Goal: Transaction & Acquisition: Purchase product/service

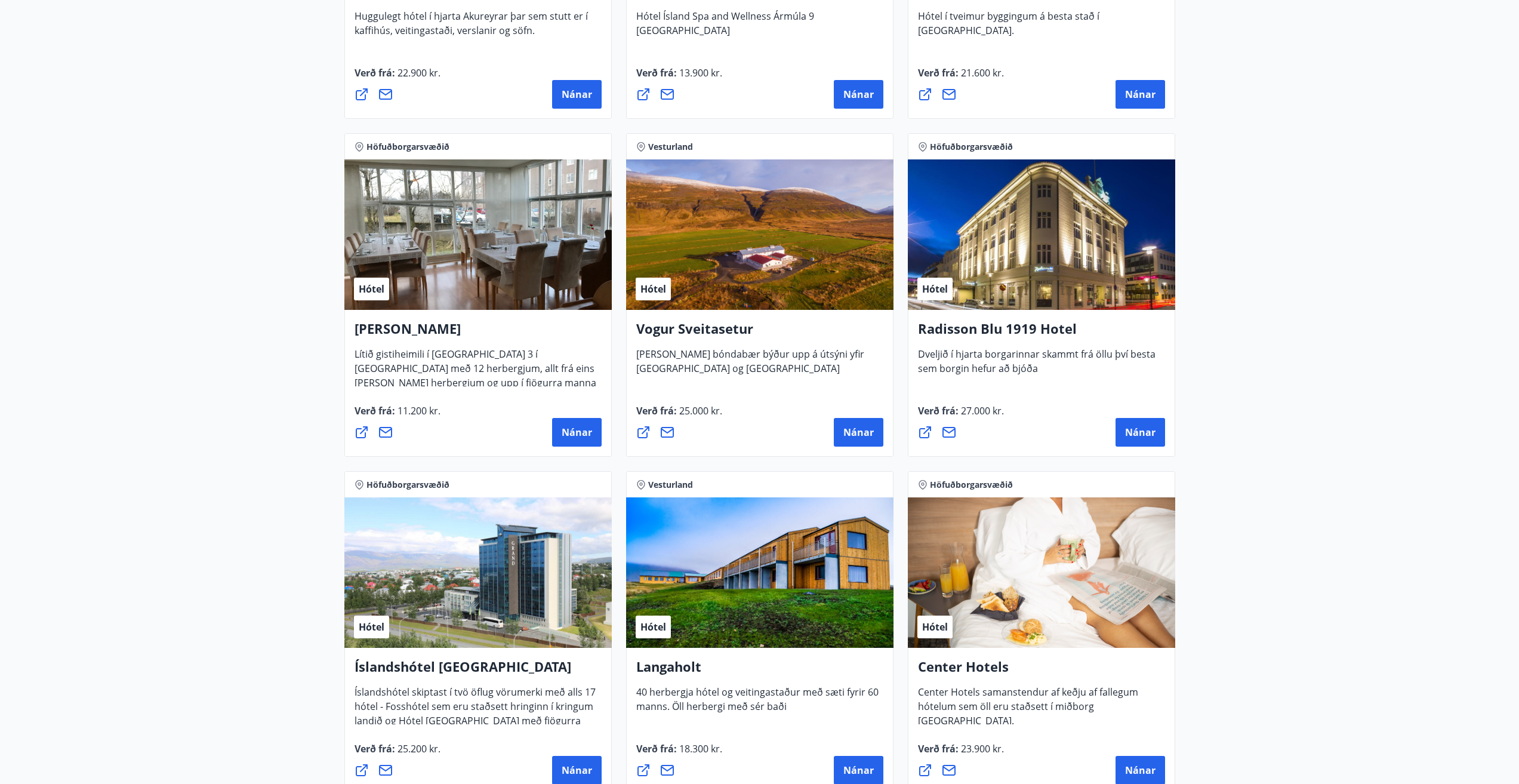
scroll to position [2149, 0]
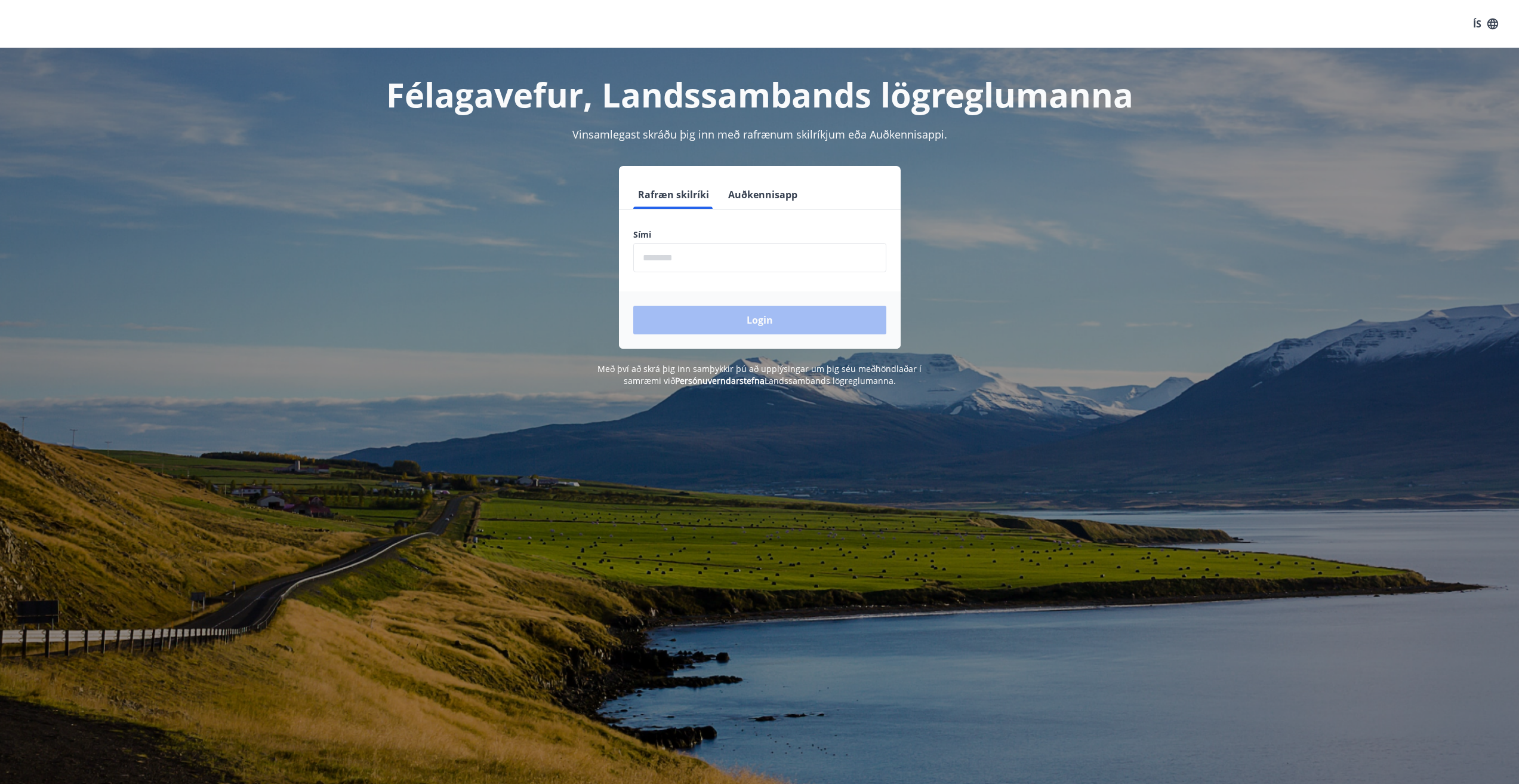
click at [675, 257] on input "phone" at bounding box center [759, 257] width 253 height 29
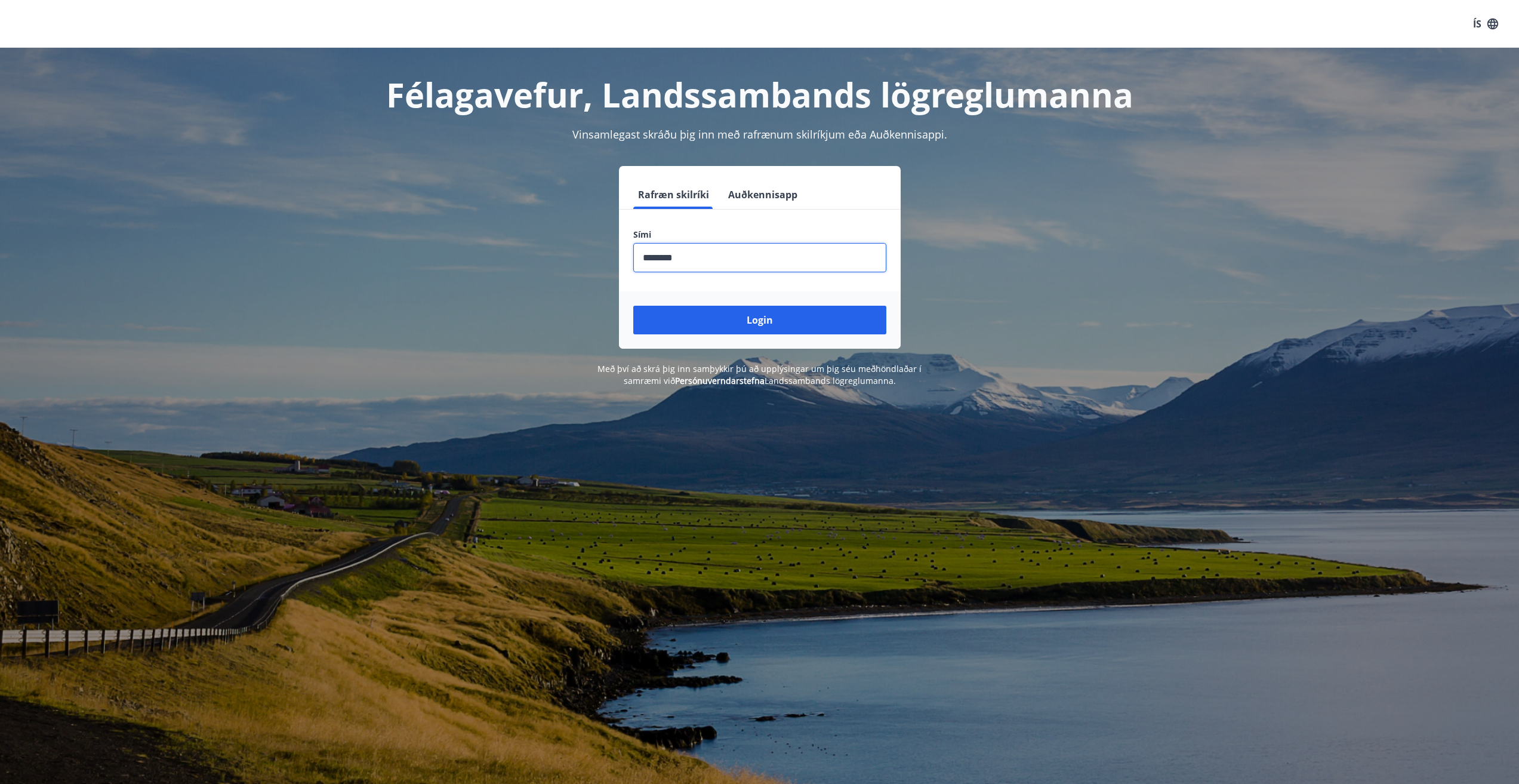
type input "********"
click at [633, 305] on button "Login" at bounding box center [759, 320] width 253 height 29
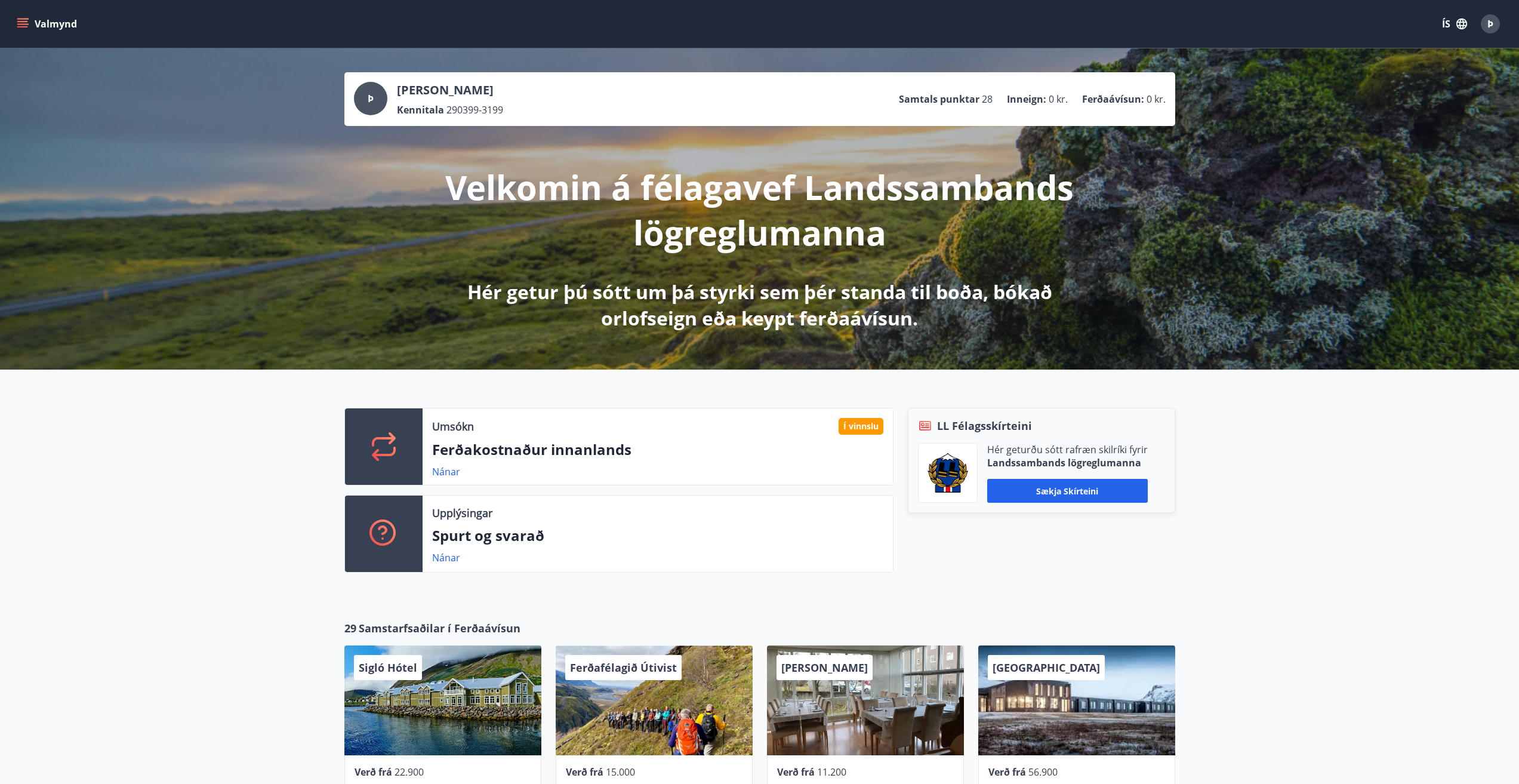
click at [23, 23] on icon "menu" at bounding box center [23, 23] width 12 height 12
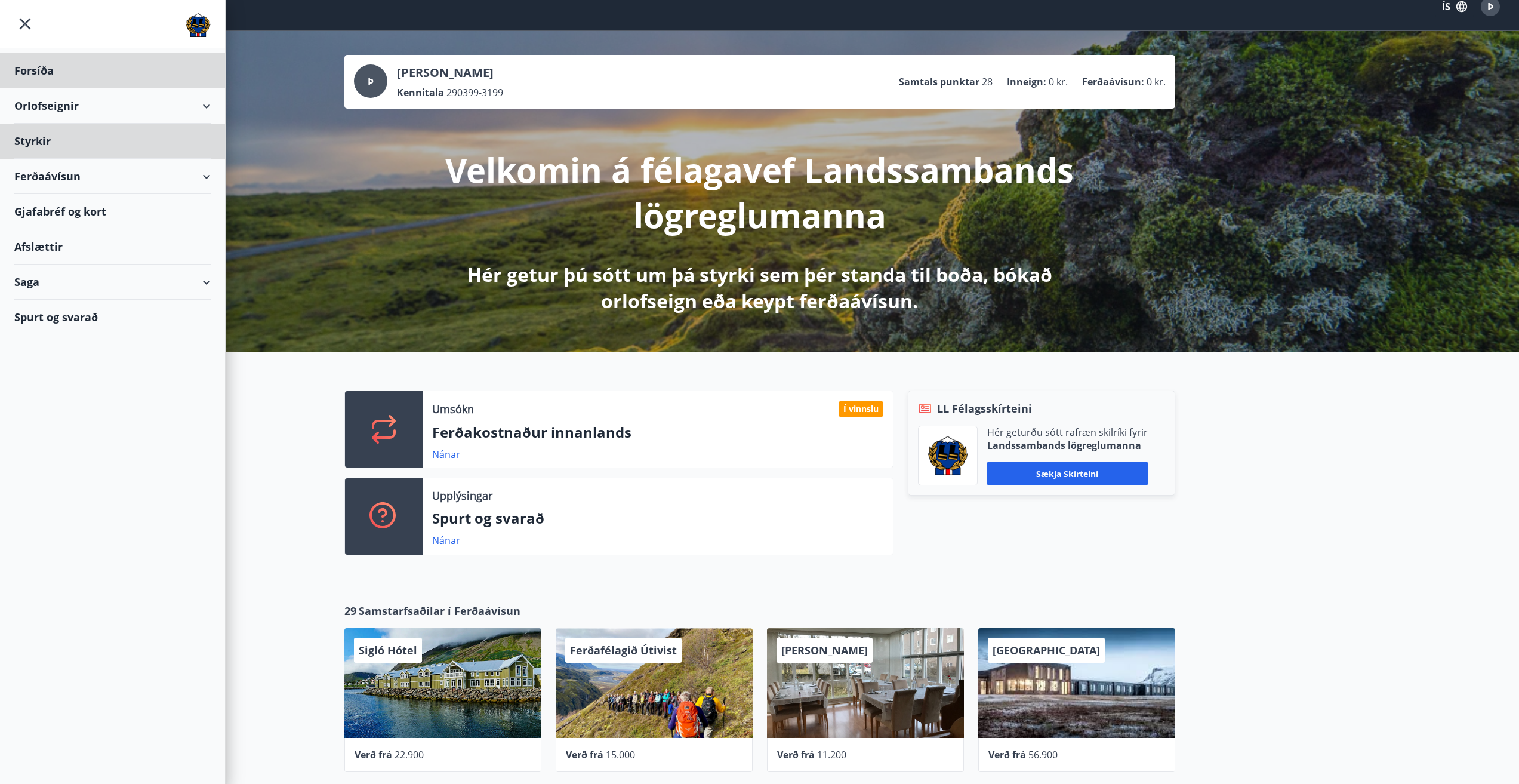
scroll to position [80, 0]
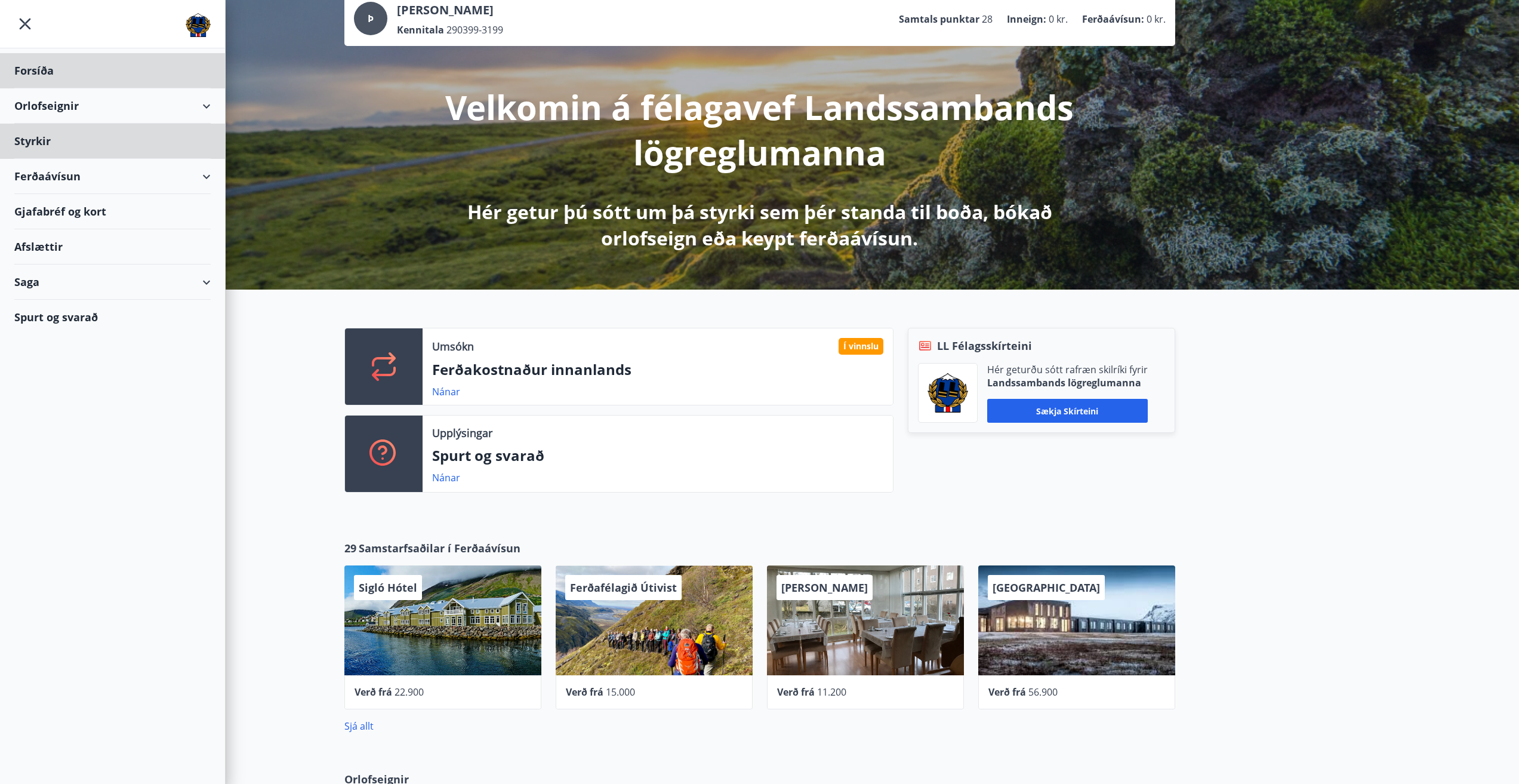
click at [61, 212] on div "Gjafabréf og kort" at bounding box center [113, 211] width 196 height 35
click at [82, 176] on div "Ferðaávísun" at bounding box center [113, 176] width 196 height 35
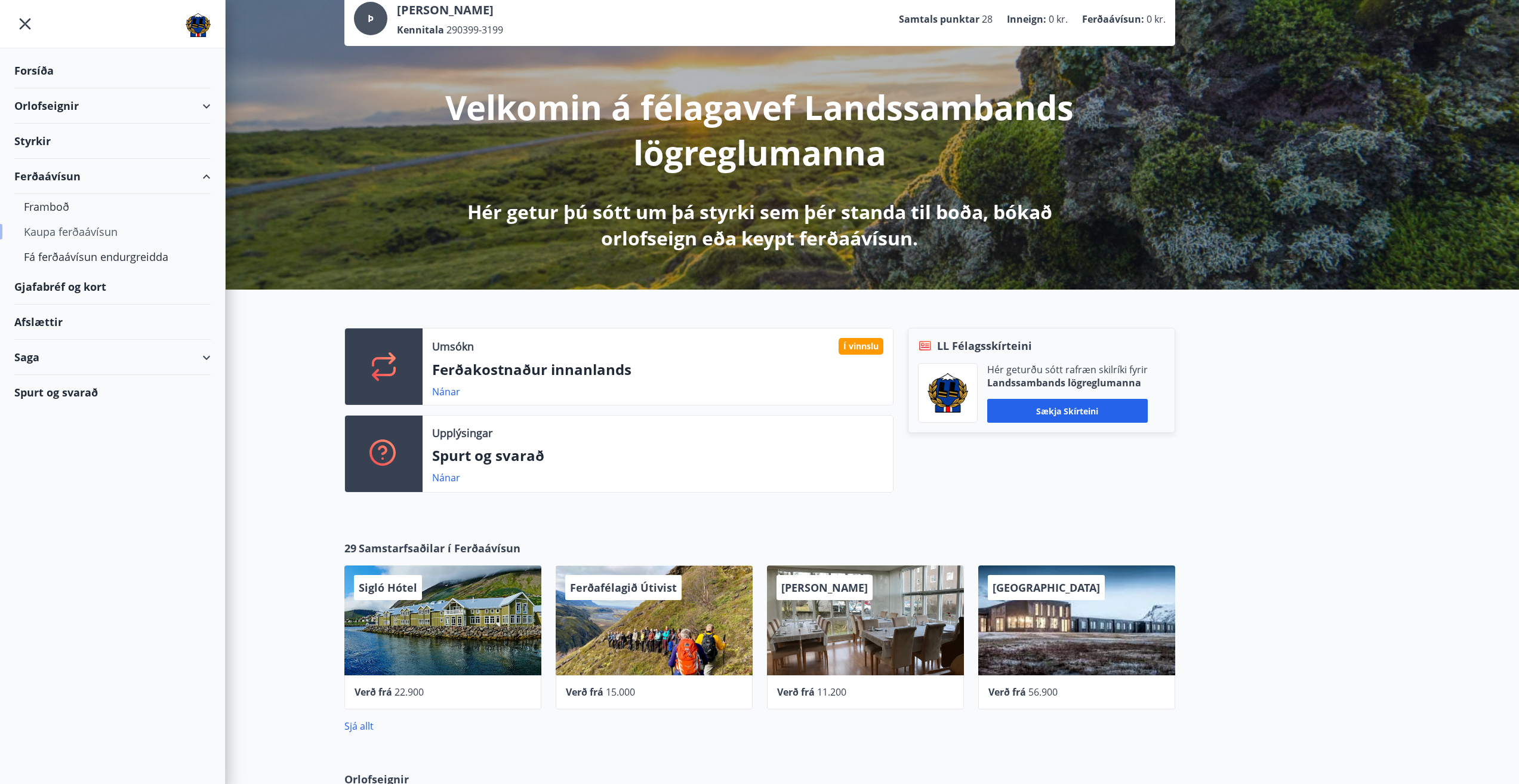
click at [51, 230] on div "Kaupa ferðaávísun" at bounding box center [113, 231] width 177 height 25
